Goal: Information Seeking & Learning: Learn about a topic

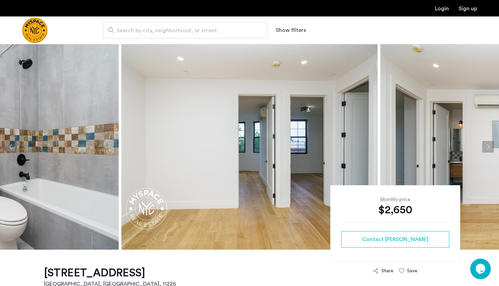
click at [487, 148] on button "Next apartment" at bounding box center [489, 147] width 12 height 12
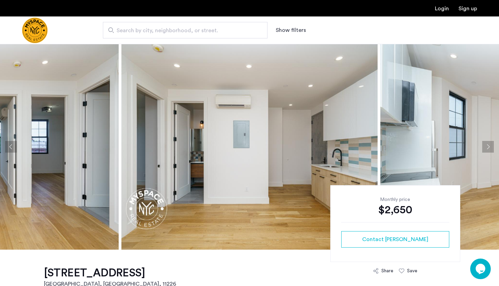
click at [487, 148] on button "Next apartment" at bounding box center [489, 147] width 12 height 12
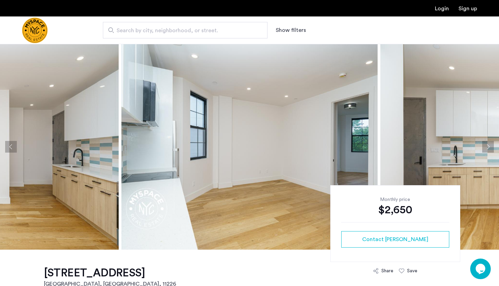
click at [487, 148] on button "Next apartment" at bounding box center [489, 147] width 12 height 12
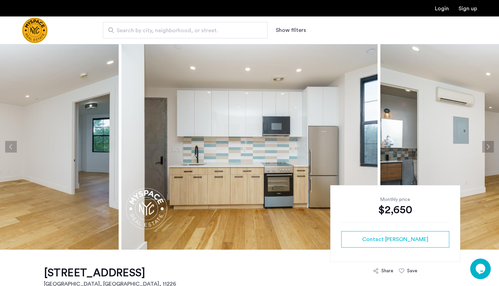
click at [487, 148] on button "Next apartment" at bounding box center [489, 147] width 12 height 12
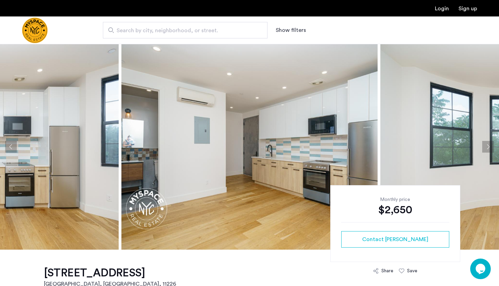
click at [487, 148] on button "Next apartment" at bounding box center [489, 147] width 12 height 12
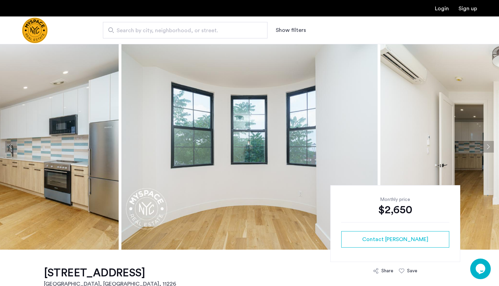
click at [487, 148] on button "Next apartment" at bounding box center [489, 147] width 12 height 12
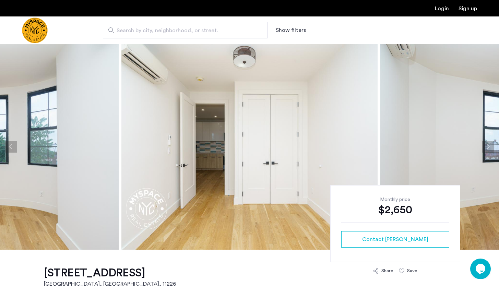
click at [487, 148] on button "Next apartment" at bounding box center [489, 147] width 12 height 12
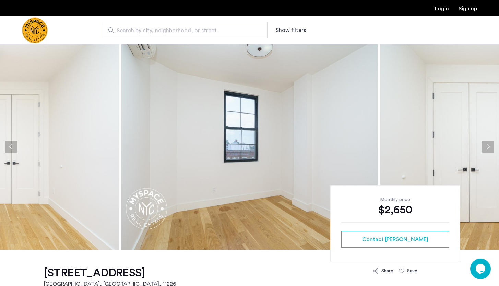
click at [487, 148] on button "Next apartment" at bounding box center [489, 147] width 12 height 12
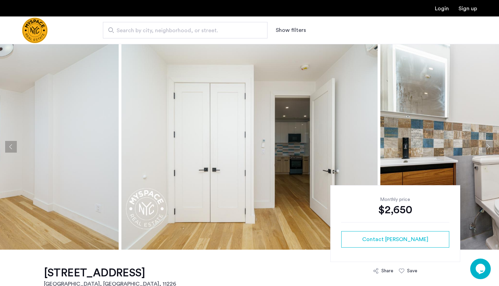
click at [487, 148] on button "Next apartment" at bounding box center [489, 147] width 12 height 12
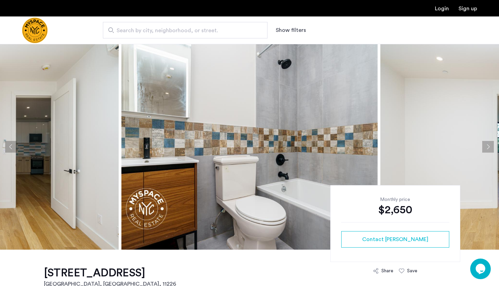
click at [487, 148] on button "Next apartment" at bounding box center [489, 147] width 12 height 12
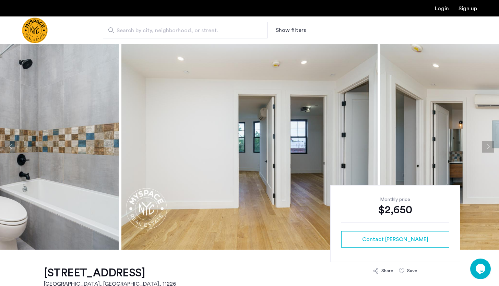
click at [487, 148] on button "Next apartment" at bounding box center [489, 147] width 12 height 12
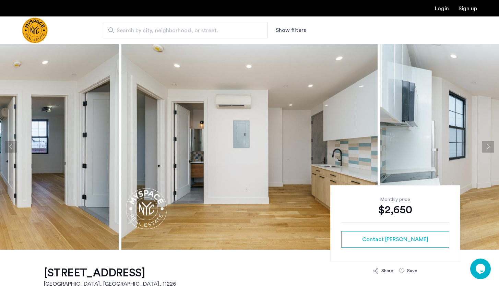
click at [487, 148] on button "Next apartment" at bounding box center [489, 147] width 12 height 12
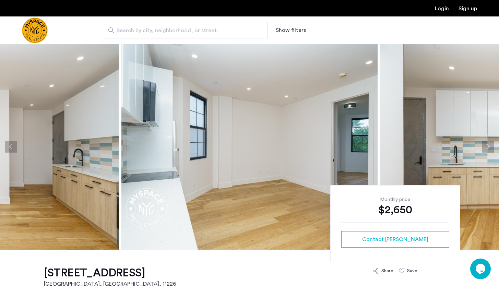
click at [487, 148] on button "Next apartment" at bounding box center [489, 147] width 12 height 12
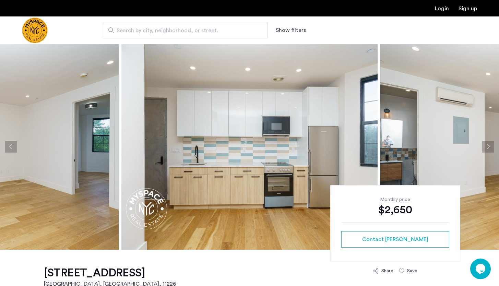
click at [487, 148] on button "Next apartment" at bounding box center [489, 147] width 12 height 12
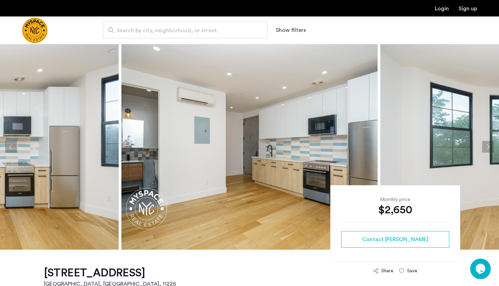
click at [487, 148] on button "Next apartment" at bounding box center [489, 147] width 12 height 12
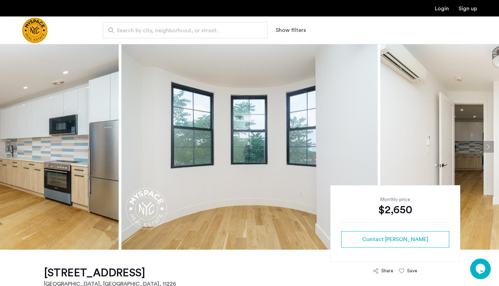
click at [487, 148] on button "Next apartment" at bounding box center [489, 147] width 12 height 12
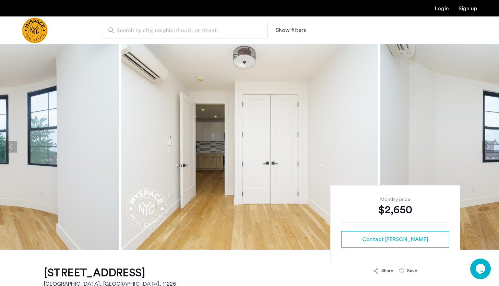
click at [487, 148] on button "Next apartment" at bounding box center [489, 147] width 12 height 12
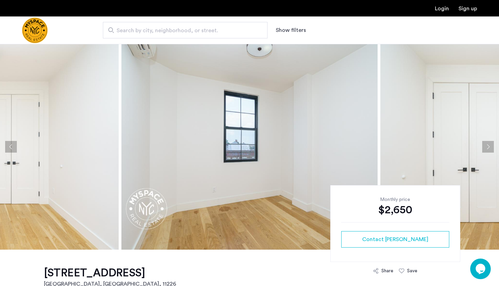
click at [487, 148] on button "Next apartment" at bounding box center [489, 147] width 12 height 12
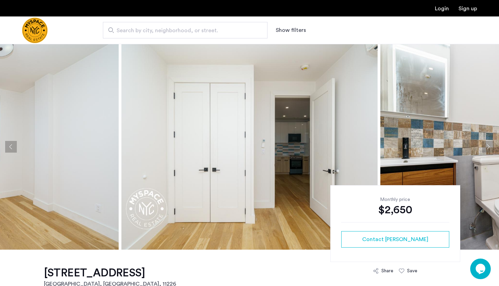
click at [487, 148] on button "Next apartment" at bounding box center [489, 147] width 12 height 12
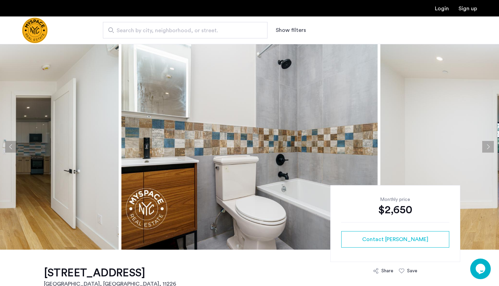
click at [487, 148] on button "Next apartment" at bounding box center [489, 147] width 12 height 12
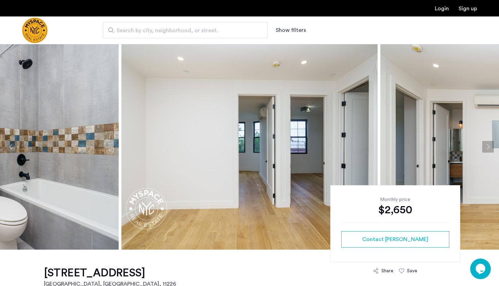
click at [487, 148] on button "Next apartment" at bounding box center [489, 147] width 12 height 12
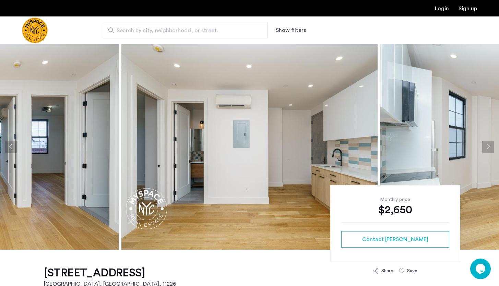
click at [487, 148] on button "Next apartment" at bounding box center [489, 147] width 12 height 12
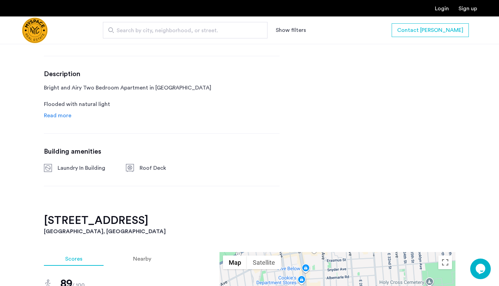
scroll to position [268, 0]
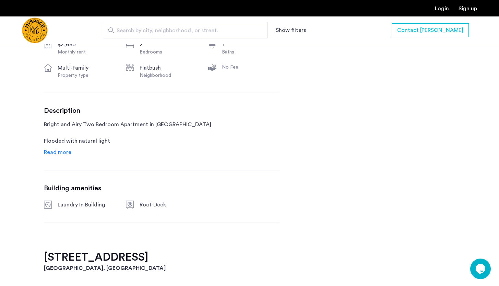
click at [64, 153] on span "Read more" at bounding box center [57, 152] width 27 height 5
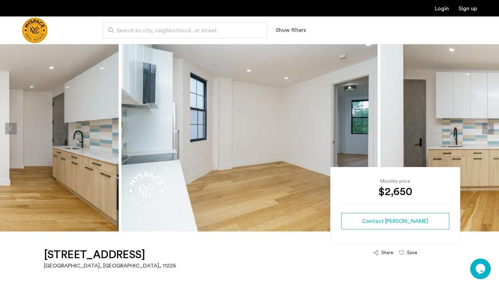
scroll to position [0, 0]
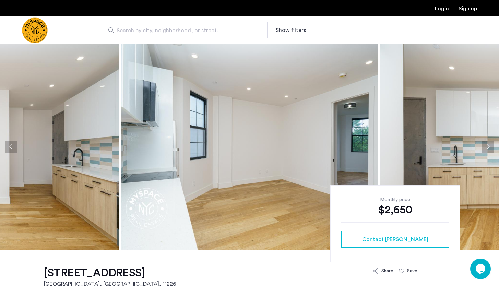
click at [33, 33] on img "Cazamio Logo" at bounding box center [35, 31] width 26 height 26
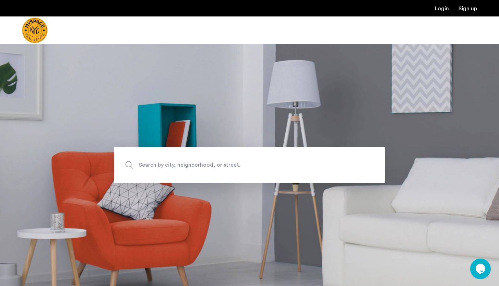
click at [162, 167] on span "Search by city, neighborhood, or street." at bounding box center [233, 165] width 189 height 9
click at [162, 167] on input "Search by city, neighborhood, or street." at bounding box center [249, 165] width 271 height 36
type input "**********"
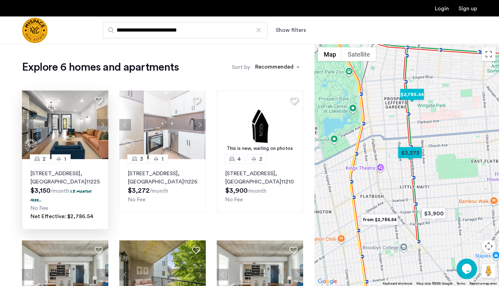
click at [69, 175] on p "346 Rutland Road, Unit 3B, Brooklyn , NY 11225" at bounding box center [65, 178] width 69 height 16
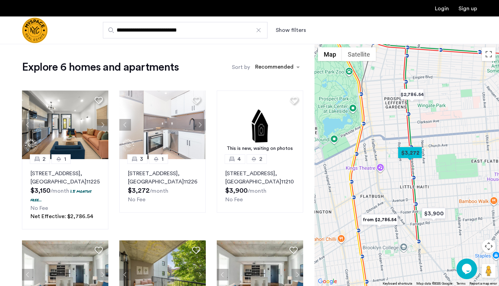
click at [12, 154] on div "Explore 6 homes and apartments Sort by Recommended 2 1 346 Rutland Road, Unit 3…" at bounding box center [157, 221] width 315 height 355
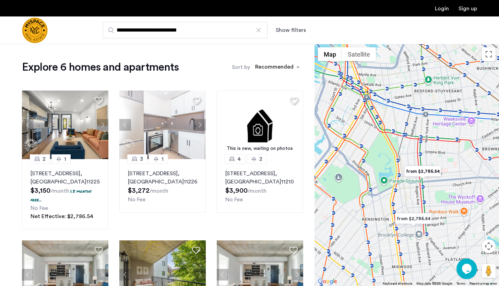
click at [263, 30] on input "**********" at bounding box center [185, 30] width 165 height 16
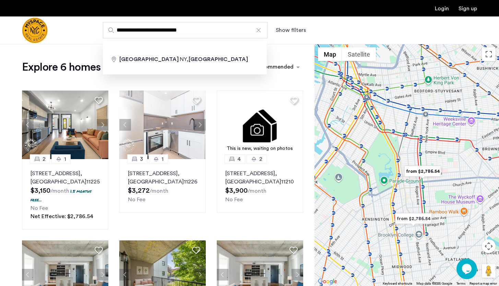
click at [259, 30] on div at bounding box center [258, 30] width 7 height 7
click at [259, 30] on input "**********" at bounding box center [185, 30] width 165 height 16
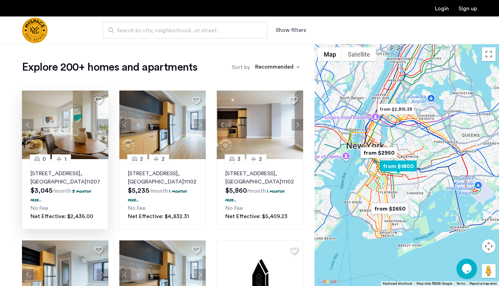
click at [59, 180] on p "2840 Atlantic Avenue, Unit 310, Brooklyn , NY 11207" at bounding box center [65, 178] width 69 height 16
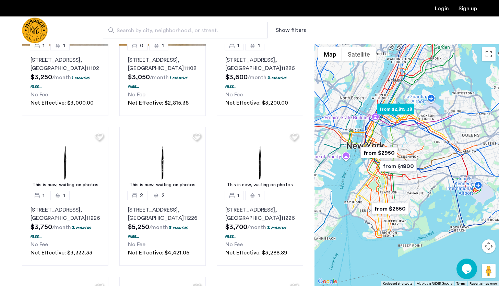
scroll to position [350, 0]
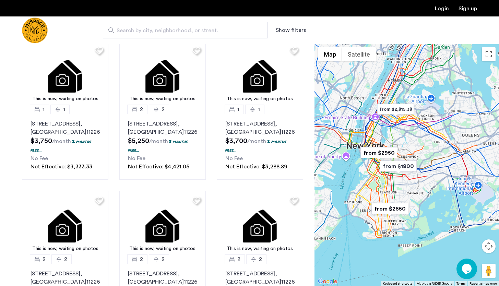
click at [402, 166] on img "from $1800" at bounding box center [399, 166] width 42 height 15
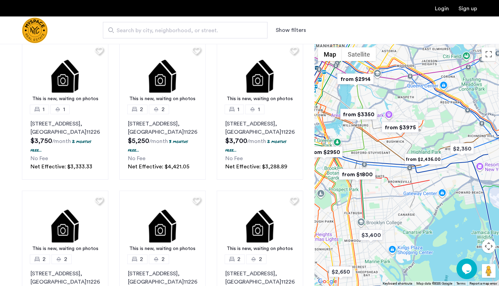
click at [356, 173] on img "from $1800" at bounding box center [357, 174] width 42 height 15
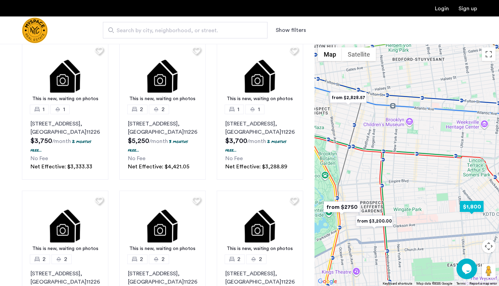
click at [474, 208] on img "$1,800" at bounding box center [472, 206] width 29 height 15
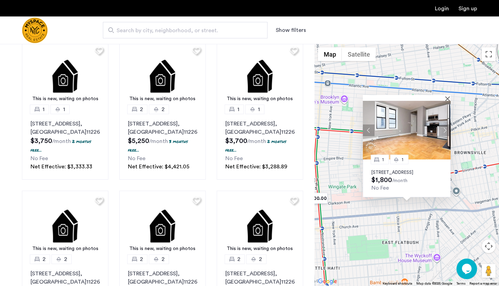
click at [399, 170] on p "92 East 53rd Street, Unit 4H, Brooklyn, NY 11203" at bounding box center [407, 172] width 71 height 5
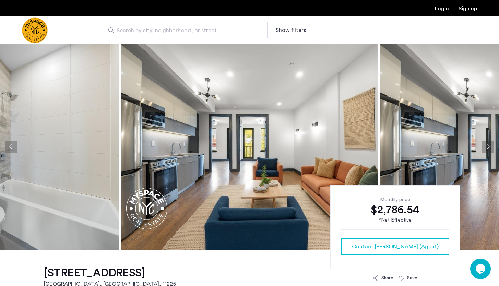
click at [491, 144] on button "Next apartment" at bounding box center [489, 147] width 12 height 12
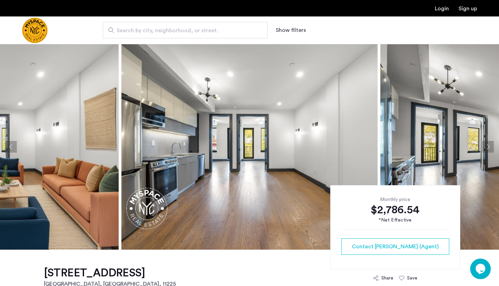
click at [491, 144] on button "Next apartment" at bounding box center [489, 147] width 12 height 12
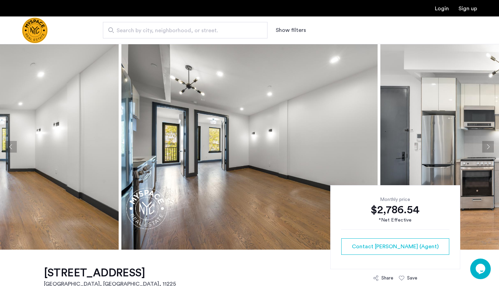
click at [491, 144] on button "Next apartment" at bounding box center [489, 147] width 12 height 12
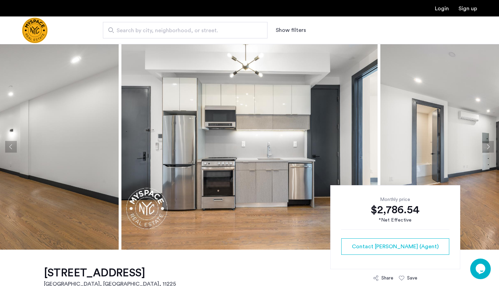
click at [491, 144] on button "Next apartment" at bounding box center [489, 147] width 12 height 12
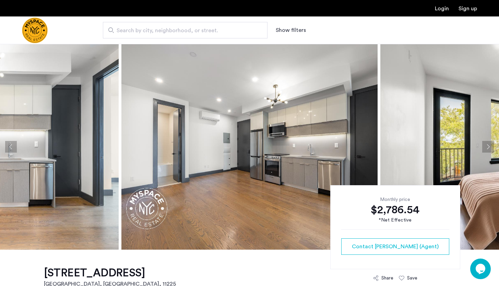
click at [491, 144] on button "Next apartment" at bounding box center [489, 147] width 12 height 12
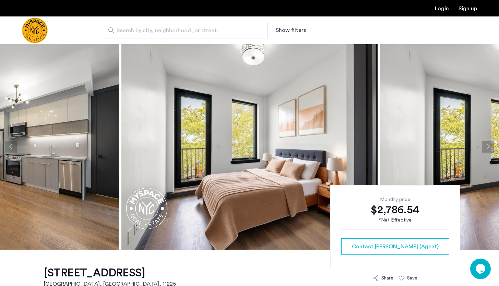
click at [491, 144] on button "Next apartment" at bounding box center [489, 147] width 12 height 12
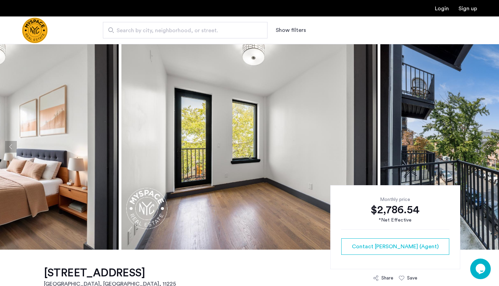
click at [491, 144] on button "Next apartment" at bounding box center [489, 147] width 12 height 12
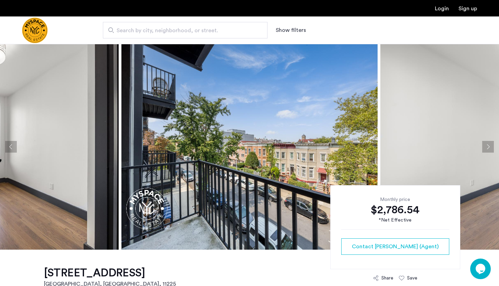
click at [491, 144] on button "Next apartment" at bounding box center [489, 147] width 12 height 12
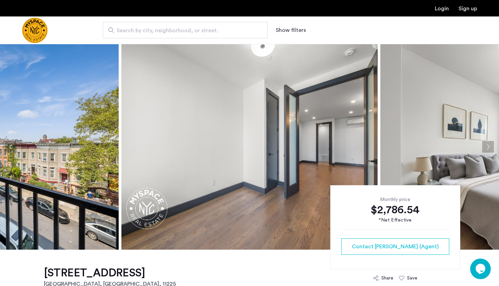
click at [491, 144] on button "Next apartment" at bounding box center [489, 147] width 12 height 12
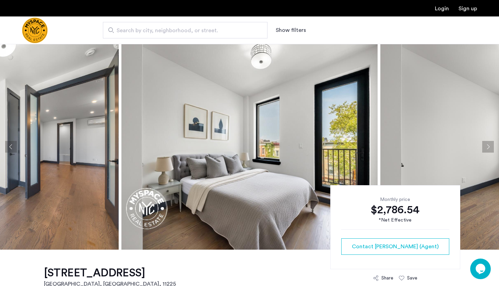
click at [491, 144] on button "Next apartment" at bounding box center [489, 147] width 12 height 12
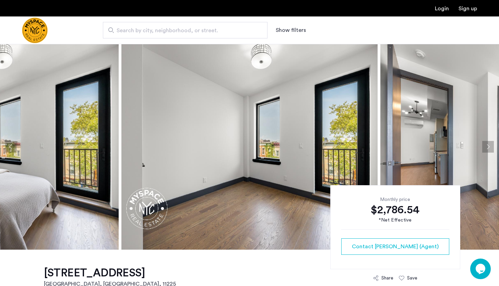
click at [491, 144] on button "Next apartment" at bounding box center [489, 147] width 12 height 12
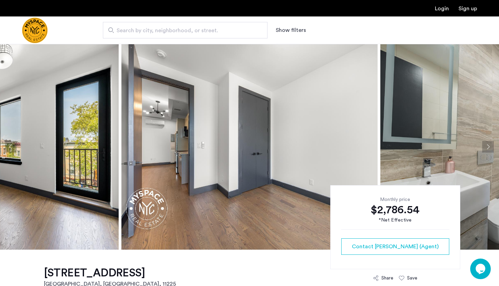
click at [491, 144] on button "Next apartment" at bounding box center [489, 147] width 12 height 12
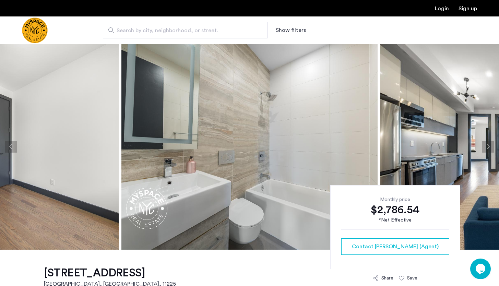
click at [491, 144] on button "Next apartment" at bounding box center [489, 147] width 12 height 12
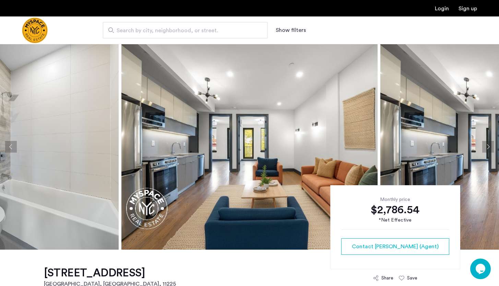
click at [491, 144] on button "Next apartment" at bounding box center [489, 147] width 12 height 12
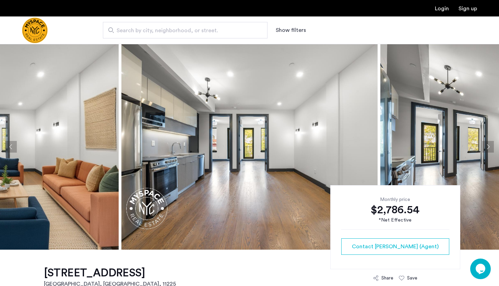
click at [491, 144] on button "Next apartment" at bounding box center [489, 147] width 12 height 12
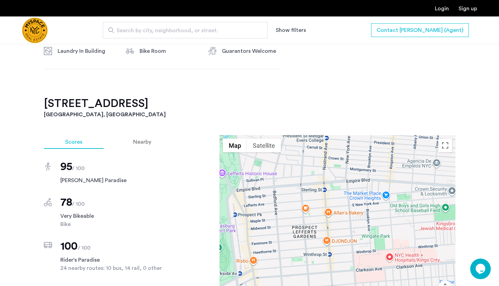
scroll to position [606, 0]
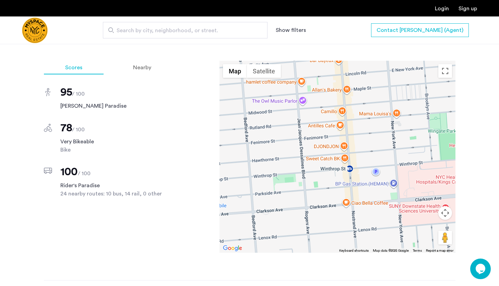
drag, startPoint x: 266, startPoint y: 187, endPoint x: 307, endPoint y: 185, distance: 40.6
click at [307, 185] on div at bounding box center [338, 157] width 236 height 192
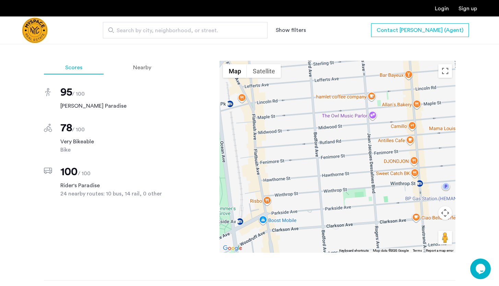
drag, startPoint x: 285, startPoint y: 128, endPoint x: 355, endPoint y: 143, distance: 72.2
click at [355, 143] on div at bounding box center [338, 157] width 236 height 192
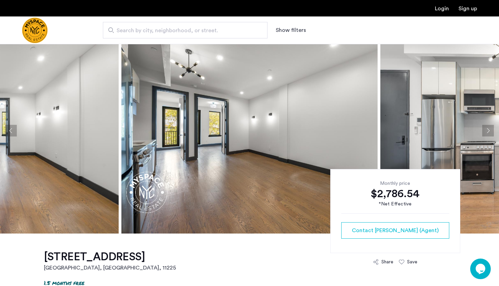
scroll to position [0, 0]
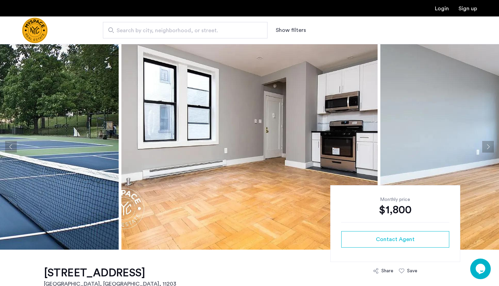
click at [488, 148] on button "Next apartment" at bounding box center [489, 147] width 12 height 12
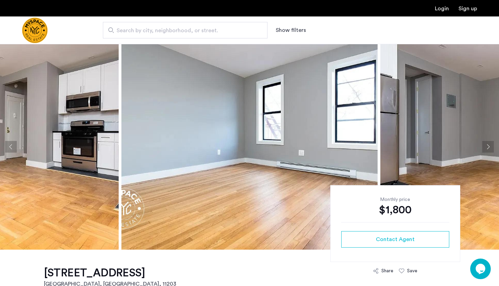
click at [488, 148] on button "Next apartment" at bounding box center [489, 147] width 12 height 12
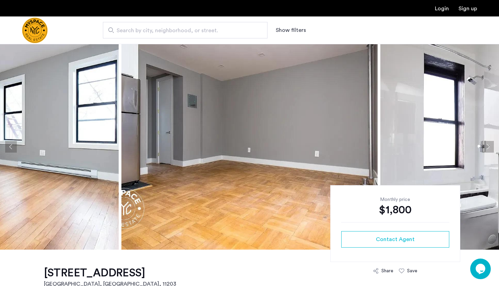
click at [488, 148] on button "Next apartment" at bounding box center [489, 147] width 12 height 12
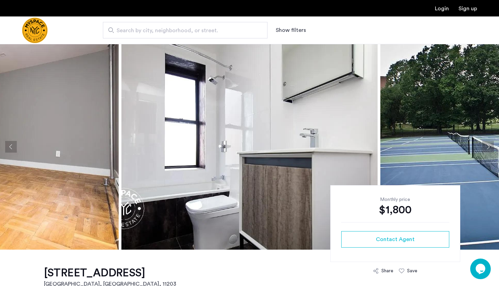
click at [488, 148] on button "Next apartment" at bounding box center [489, 147] width 12 height 12
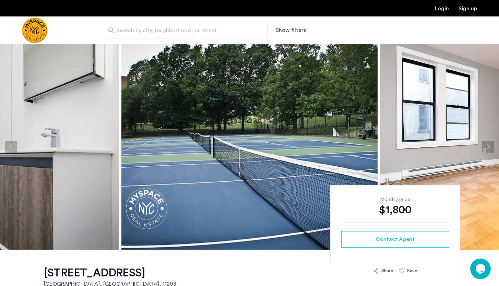
click at [488, 148] on button "Next apartment" at bounding box center [489, 147] width 12 height 12
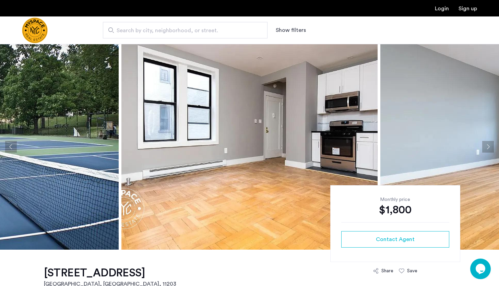
click at [488, 148] on button "Next apartment" at bounding box center [489, 147] width 12 height 12
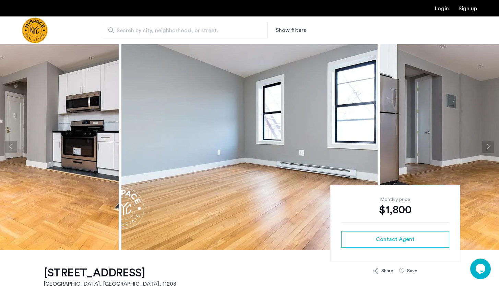
click at [488, 148] on button "Next apartment" at bounding box center [489, 147] width 12 height 12
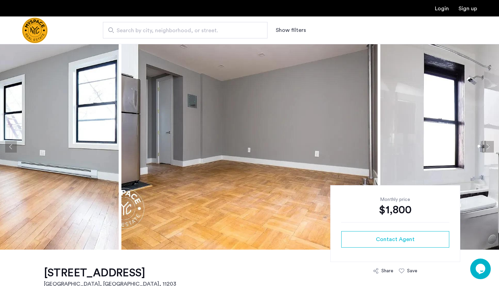
click at [488, 148] on button "Next apartment" at bounding box center [489, 147] width 12 height 12
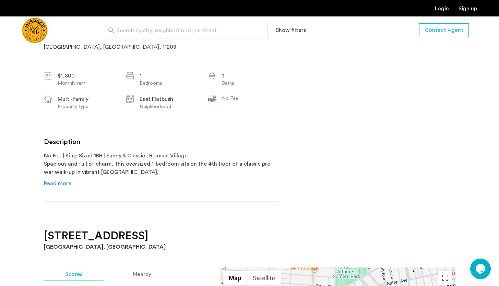
scroll to position [238, 0]
click at [55, 184] on span "Read more" at bounding box center [57, 183] width 27 height 5
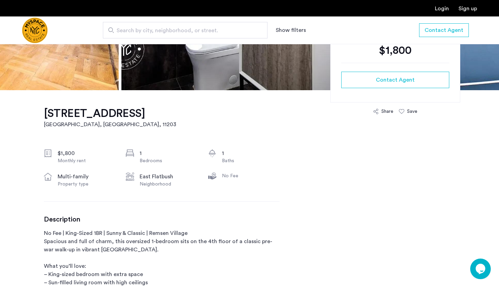
scroll to position [0, 0]
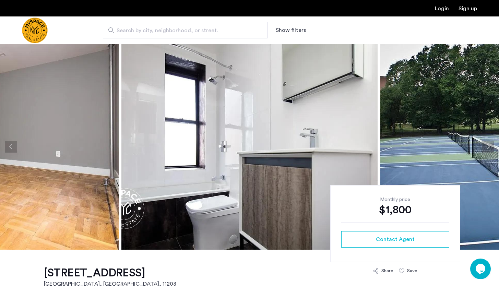
click at [491, 145] on button "Next apartment" at bounding box center [489, 147] width 12 height 12
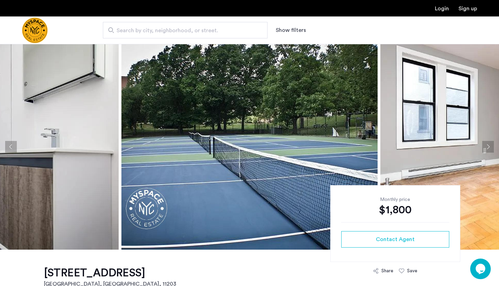
click at [491, 145] on button "Next apartment" at bounding box center [489, 147] width 12 height 12
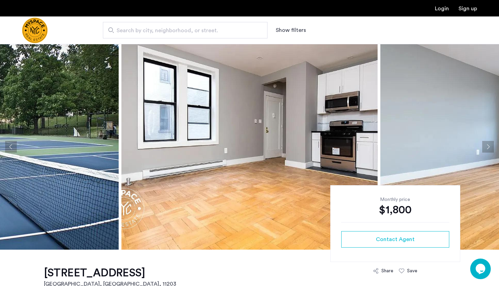
click at [491, 145] on button "Next apartment" at bounding box center [489, 147] width 12 height 12
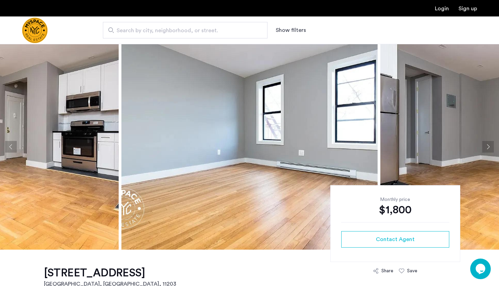
click at [491, 145] on button "Next apartment" at bounding box center [489, 147] width 12 height 12
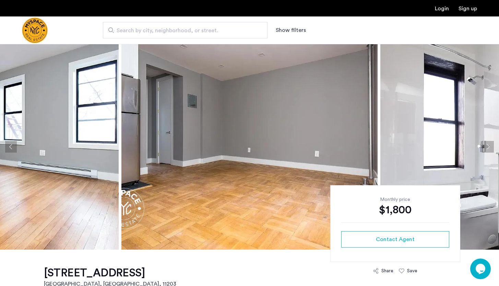
click at [491, 145] on button "Next apartment" at bounding box center [489, 147] width 12 height 12
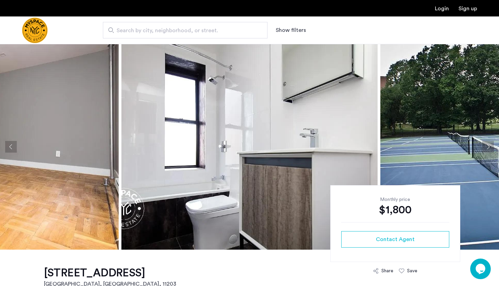
click at [491, 145] on button "Next apartment" at bounding box center [489, 147] width 12 height 12
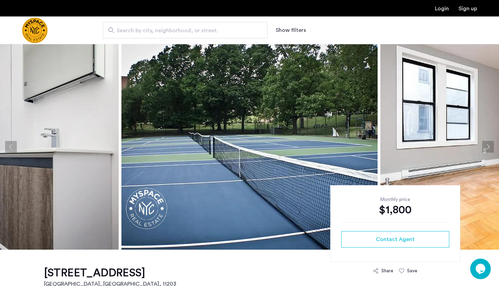
click at [491, 145] on button "Next apartment" at bounding box center [489, 147] width 12 height 12
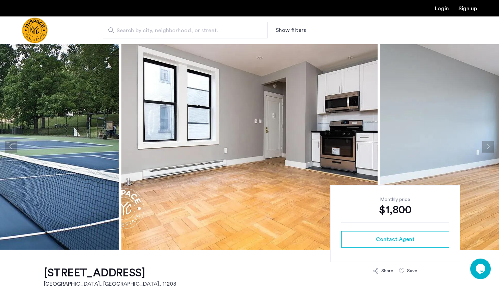
click at [491, 145] on button "Next apartment" at bounding box center [489, 147] width 12 height 12
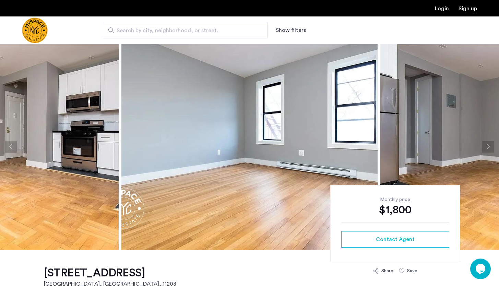
click at [491, 145] on button "Next apartment" at bounding box center [489, 147] width 12 height 12
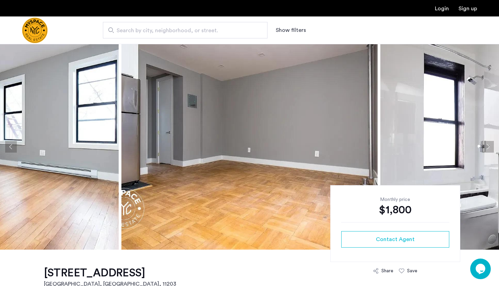
click at [491, 145] on button "Next apartment" at bounding box center [489, 147] width 12 height 12
